Goal: Use online tool/utility: Utilize a website feature to perform a specific function

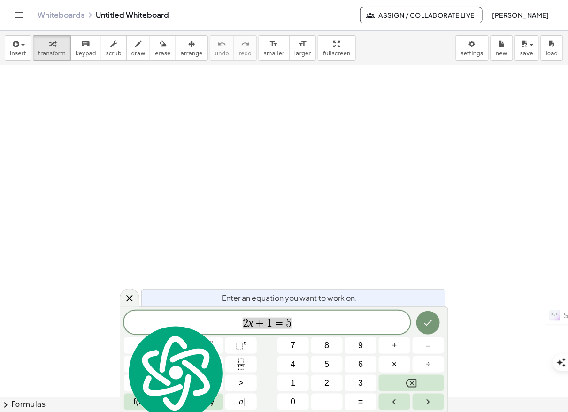
scroll to position [125, 0]
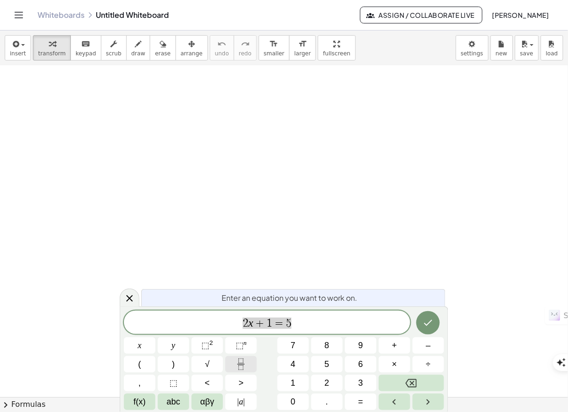
click at [246, 364] on icon "Fraction" at bounding box center [241, 365] width 12 height 12
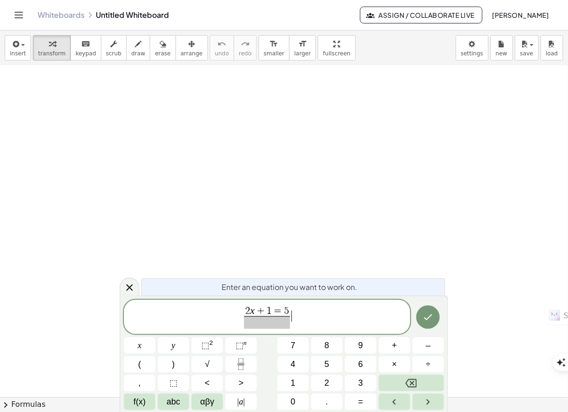
click at [346, 320] on span "2 x + 1 = 5 ​ ​" at bounding box center [267, 317] width 286 height 25
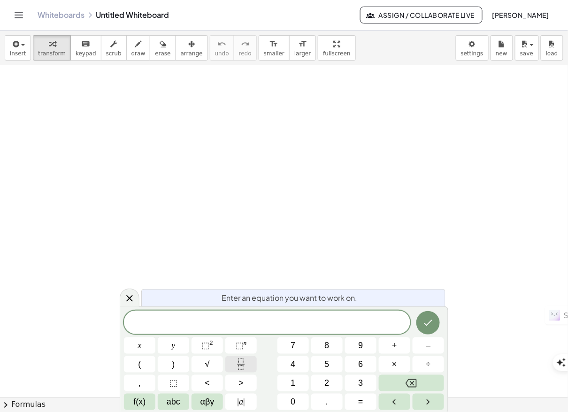
click at [242, 362] on icon "Fraction" at bounding box center [241, 365] width 12 height 12
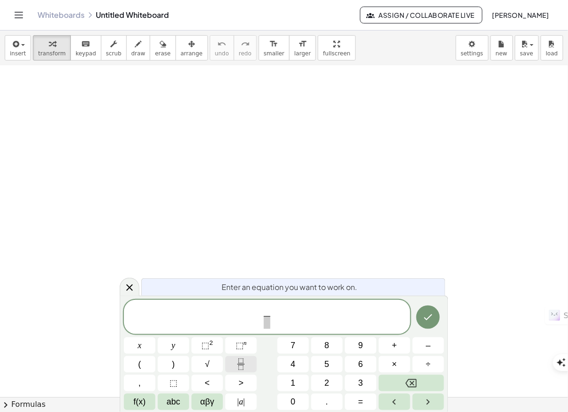
click at [244, 360] on icon "Fraction" at bounding box center [241, 365] width 12 height 12
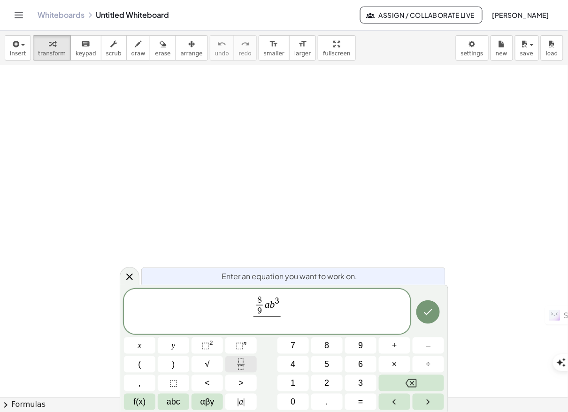
click at [239, 363] on icon "Fraction" at bounding box center [241, 365] width 12 height 12
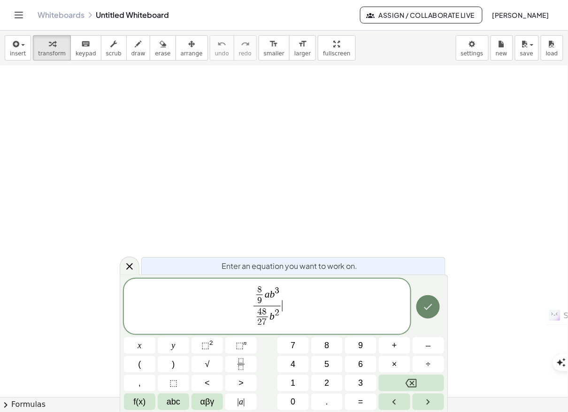
click at [431, 307] on icon "Done" at bounding box center [427, 306] width 11 height 11
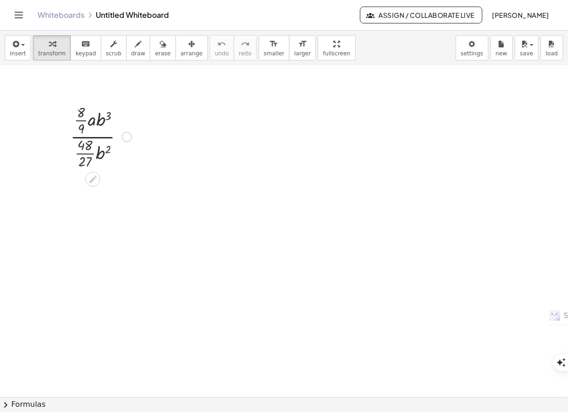
click at [97, 137] on div at bounding box center [101, 135] width 70 height 69
click at [102, 137] on div at bounding box center [101, 135] width 70 height 69
click at [91, 178] on icon at bounding box center [93, 180] width 10 height 10
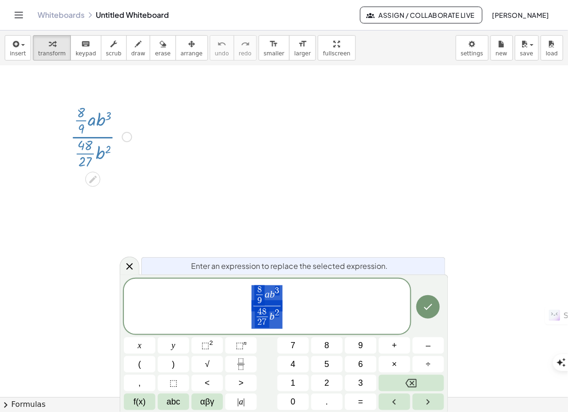
type textarea "**********"
click at [289, 310] on span "8 9 ​ a b 3 4 8 2 7 ​ b 2 ​" at bounding box center [267, 307] width 286 height 46
click at [240, 368] on icon "Fraction" at bounding box center [241, 365] width 12 height 12
click at [240, 367] on icon "Fraction" at bounding box center [241, 365] width 12 height 12
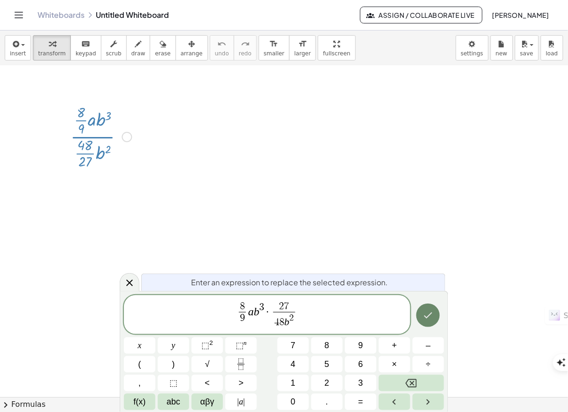
click at [429, 319] on icon "Done" at bounding box center [427, 315] width 11 height 11
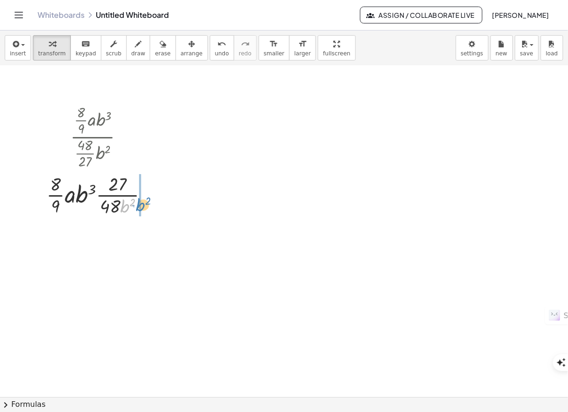
drag, startPoint x: 125, startPoint y: 207, endPoint x: 141, endPoint y: 206, distance: 16.0
click at [141, 206] on div at bounding box center [101, 194] width 118 height 47
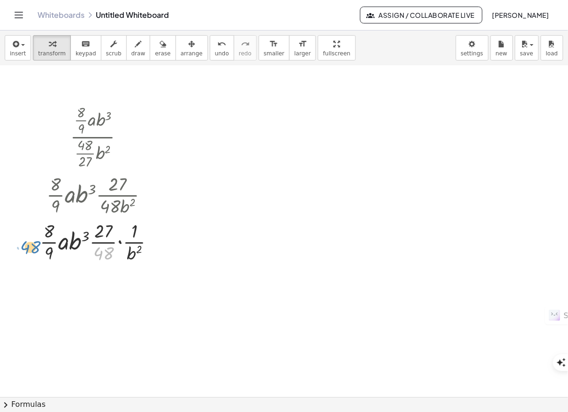
drag, startPoint x: 100, startPoint y: 251, endPoint x: 27, endPoint y: 245, distance: 73.9
click at [27, 245] on div "· · 8 · 9 · a · b 3 · · 48 · 27 · b 2 · · 8 · 9 · a · b 3 · · 27 · 48 · b 2 · 4…" at bounding box center [97, 183] width 143 height 168
drag, startPoint x: 106, startPoint y: 242, endPoint x: 29, endPoint y: 239, distance: 77.0
click at [29, 239] on div "· · 8 · 9 · a · b 3 · · 48 · 27 · b 2 · · 8 · 9 · a · b 3 · · 27 · 48 · b 2 · ·…" at bounding box center [97, 183] width 143 height 168
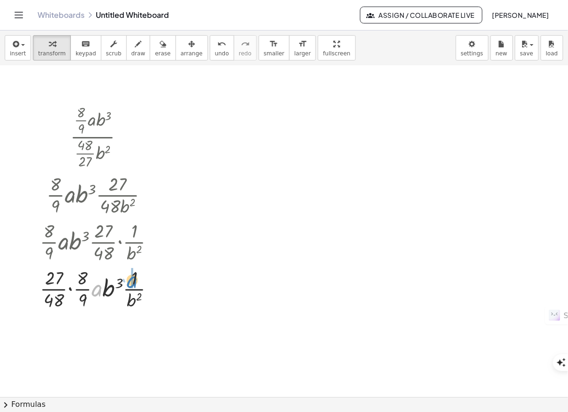
drag, startPoint x: 98, startPoint y: 291, endPoint x: 133, endPoint y: 282, distance: 36.2
click at [133, 282] on div at bounding box center [100, 288] width 131 height 47
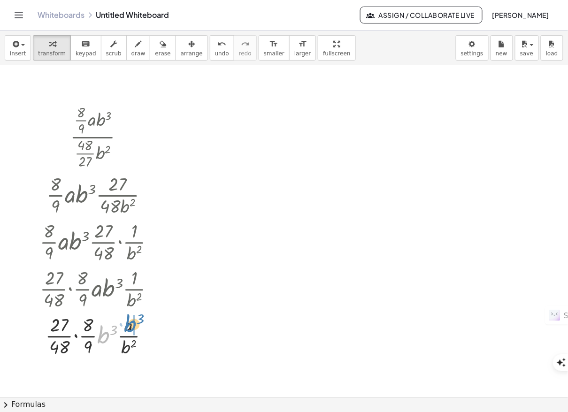
drag, startPoint x: 103, startPoint y: 340, endPoint x: 130, endPoint y: 329, distance: 29.0
click at [130, 329] on div at bounding box center [100, 335] width 131 height 47
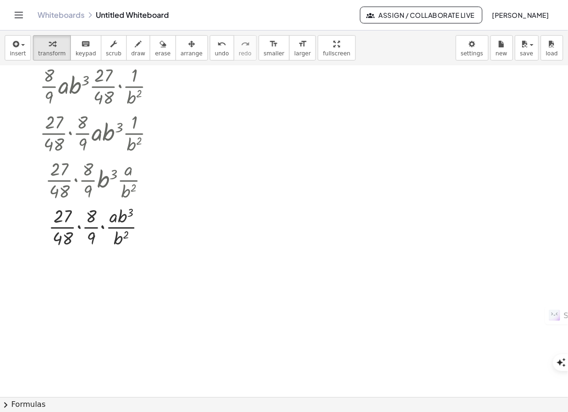
scroll to position [282, 0]
click at [124, 232] on div at bounding box center [100, 225] width 131 height 47
click at [125, 235] on div at bounding box center [100, 225] width 131 height 47
drag, startPoint x: 118, startPoint y: 237, endPoint x: 129, endPoint y: 219, distance: 20.8
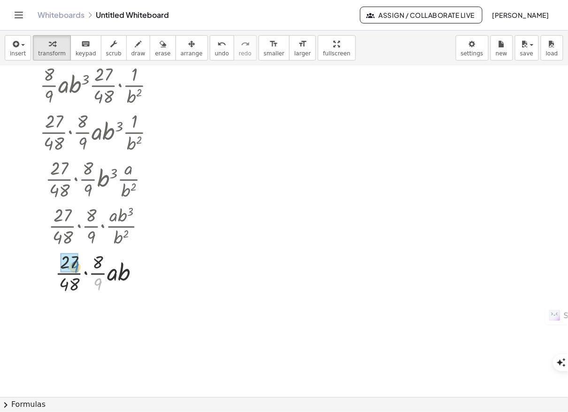
drag, startPoint x: 98, startPoint y: 284, endPoint x: 75, endPoint y: 267, distance: 28.8
drag, startPoint x: 98, startPoint y: 322, endPoint x: 74, endPoint y: 333, distance: 26.1
drag, startPoint x: 81, startPoint y: 331, endPoint x: 85, endPoint y: 311, distance: 21.1
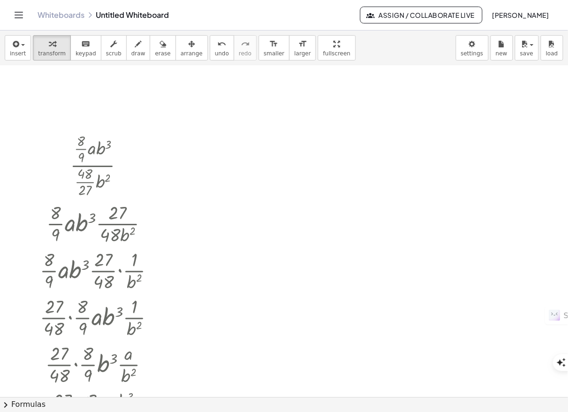
scroll to position [94, 0]
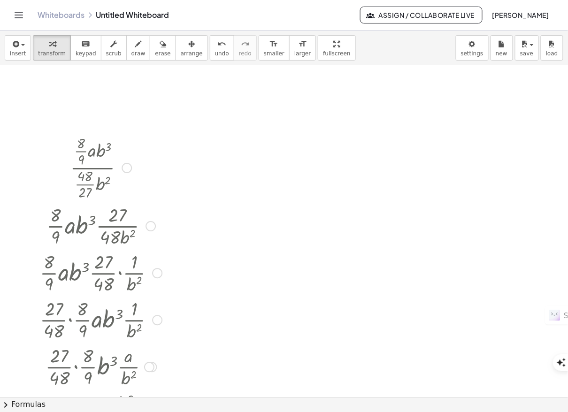
click at [84, 166] on div at bounding box center [100, 166] width 131 height 69
drag, startPoint x: 84, startPoint y: 170, endPoint x: 124, endPoint y: 148, distance: 45.8
click at [124, 148] on div at bounding box center [100, 166] width 131 height 69
click at [527, 48] on icon "button" at bounding box center [524, 43] width 8 height 11
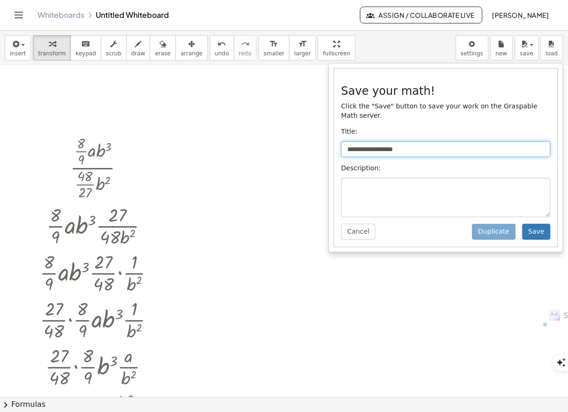
drag, startPoint x: 405, startPoint y: 142, endPoint x: 339, endPoint y: 144, distance: 66.2
click at [339, 144] on div "**********" at bounding box center [445, 158] width 223 height 178
type input "**********"
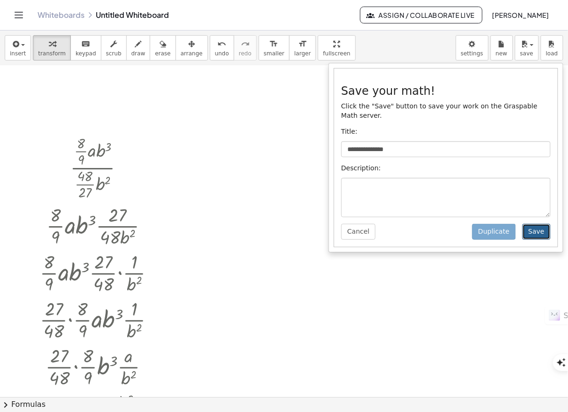
click at [532, 224] on button "Save" at bounding box center [536, 232] width 28 height 16
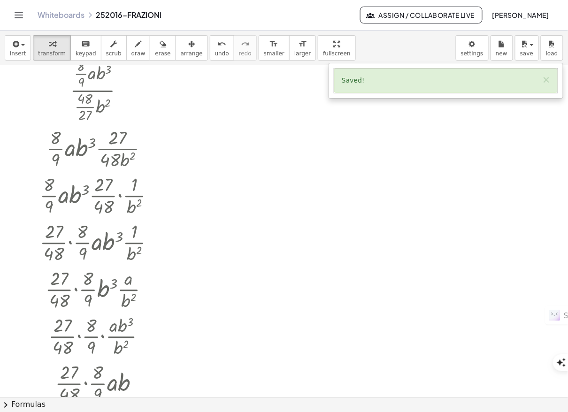
scroll to position [156, 0]
